Goal: Information Seeking & Learning: Understand process/instructions

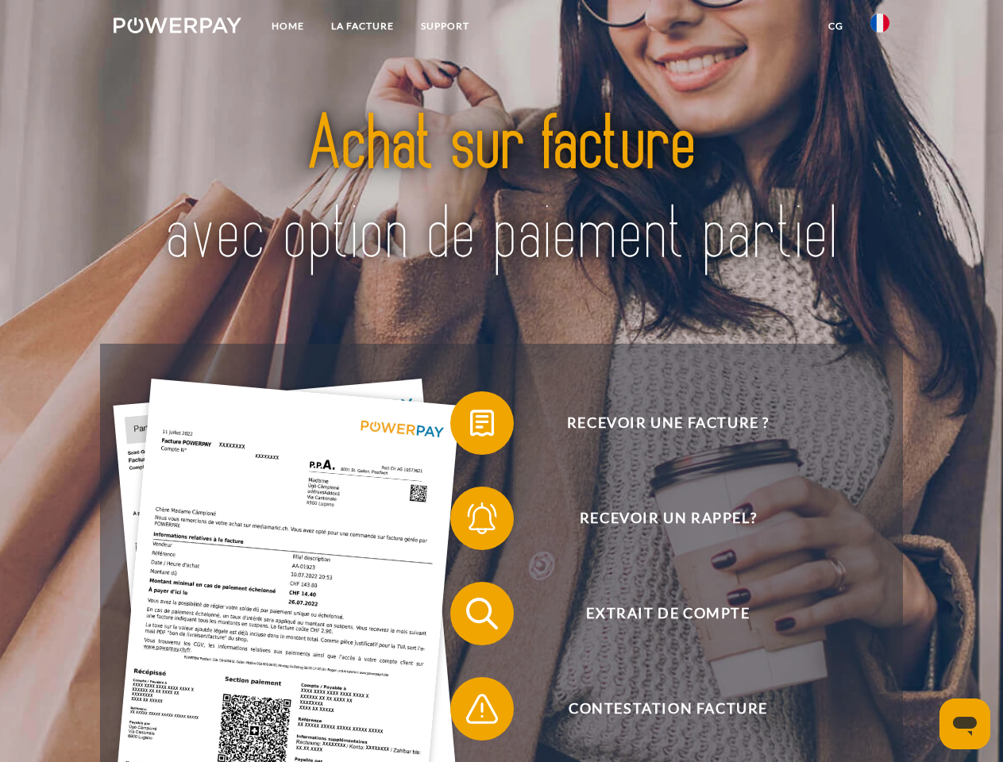
click at [177, 28] on img at bounding box center [178, 25] width 128 height 16
click at [880, 28] on img at bounding box center [879, 22] width 19 height 19
click at [835, 26] on link "CG" at bounding box center [836, 26] width 42 height 29
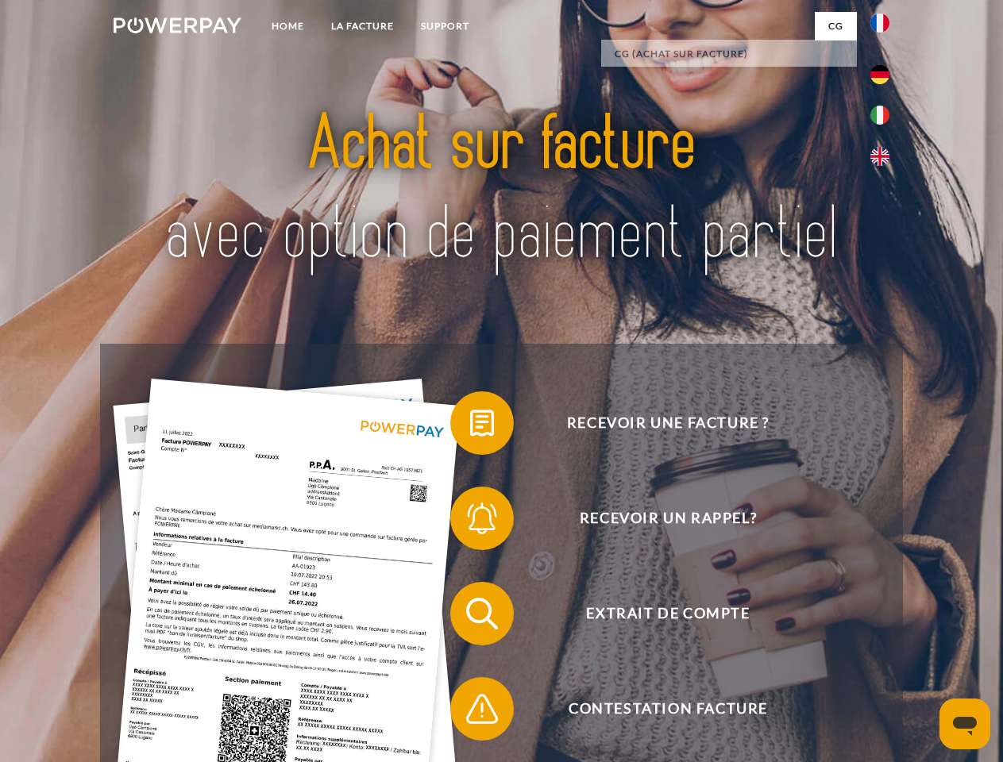
click at [470, 426] on span at bounding box center [457, 422] width 79 height 79
click at [470, 522] on span at bounding box center [457, 518] width 79 height 79
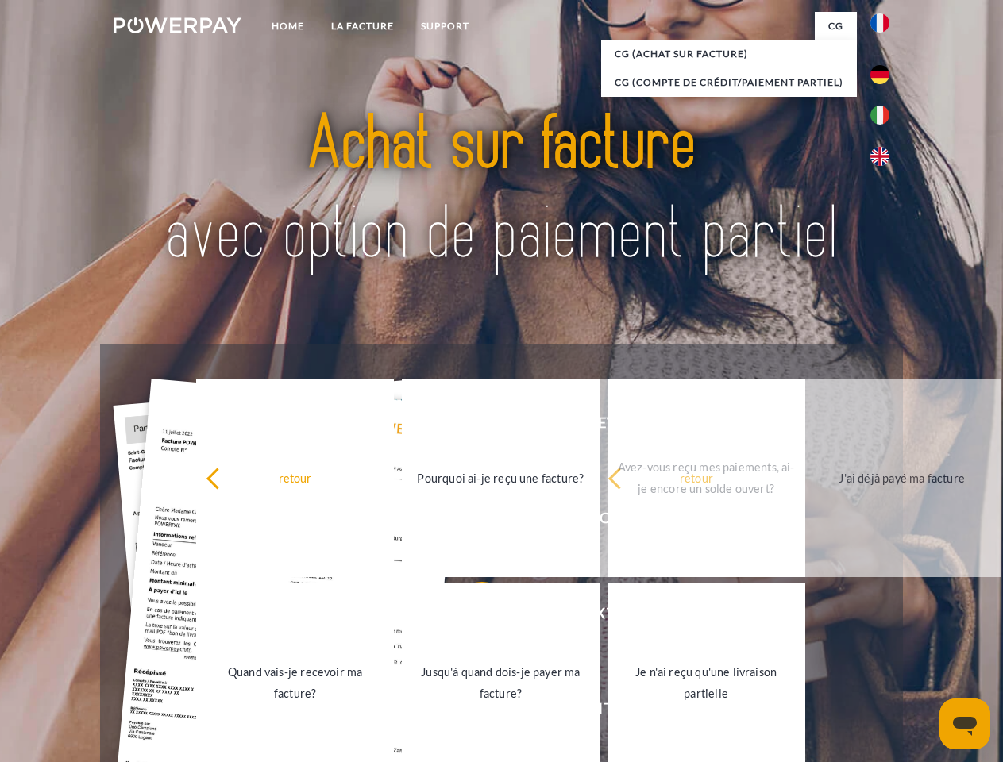
click at [470, 617] on link "Jusqu'à quand dois-je payer ma facture?" at bounding box center [501, 683] width 198 height 198
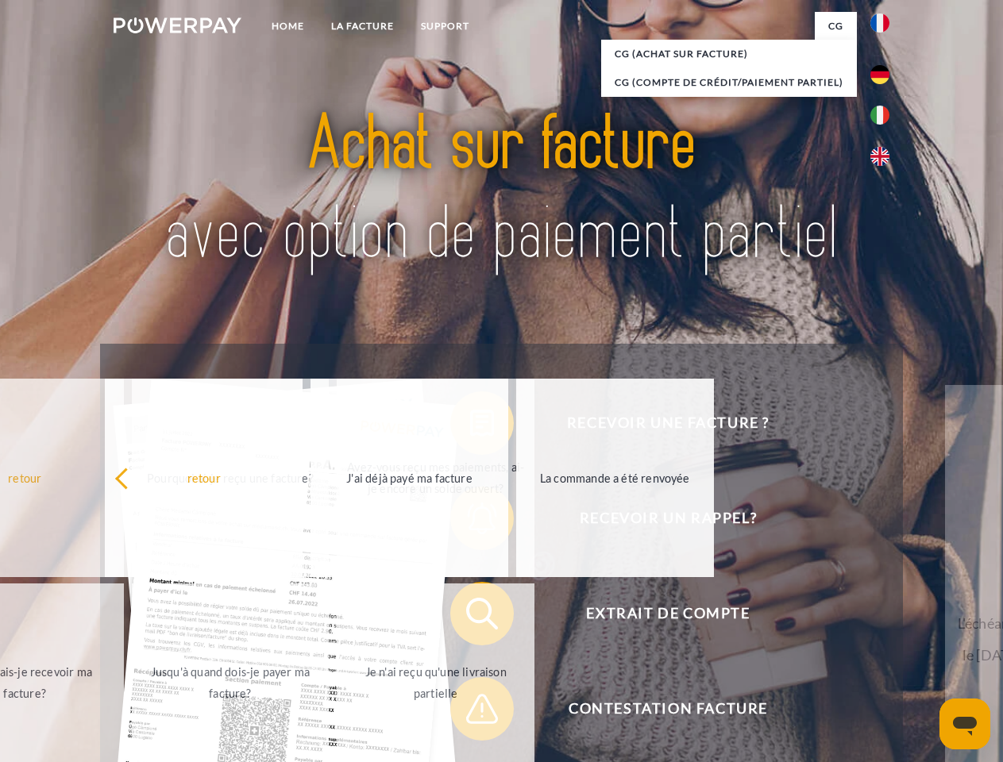
click at [470, 712] on span at bounding box center [457, 708] width 79 height 79
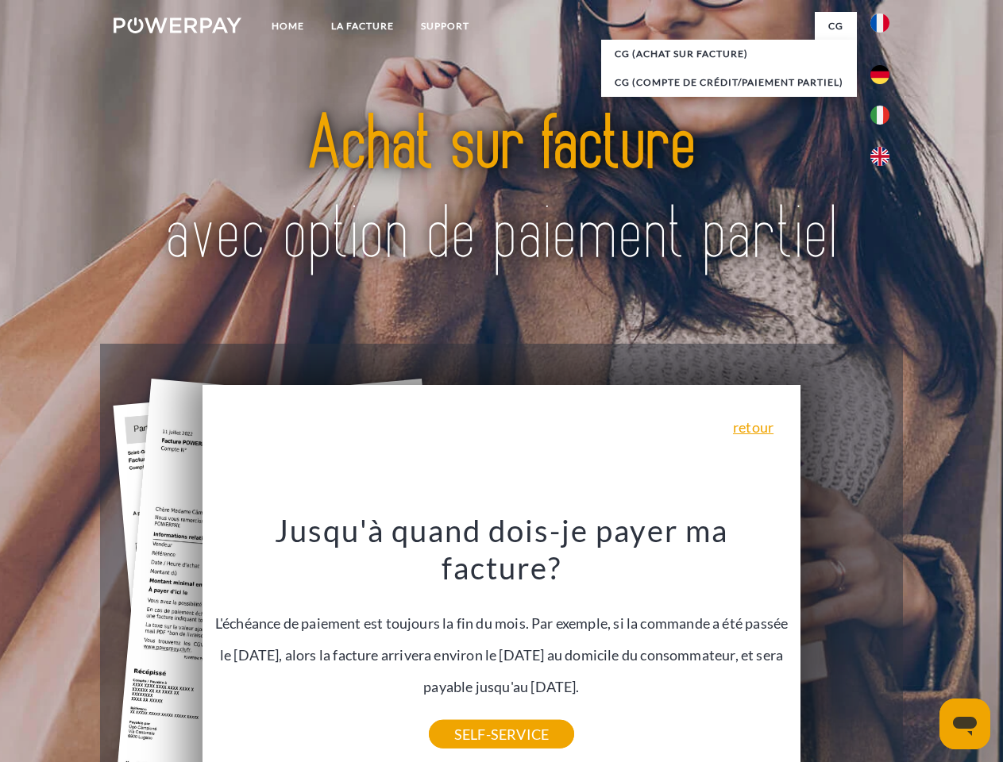
click at [965, 724] on icon "Ouvrir la fenêtre de messagerie" at bounding box center [965, 726] width 24 height 19
